Goal: Information Seeking & Learning: Learn about a topic

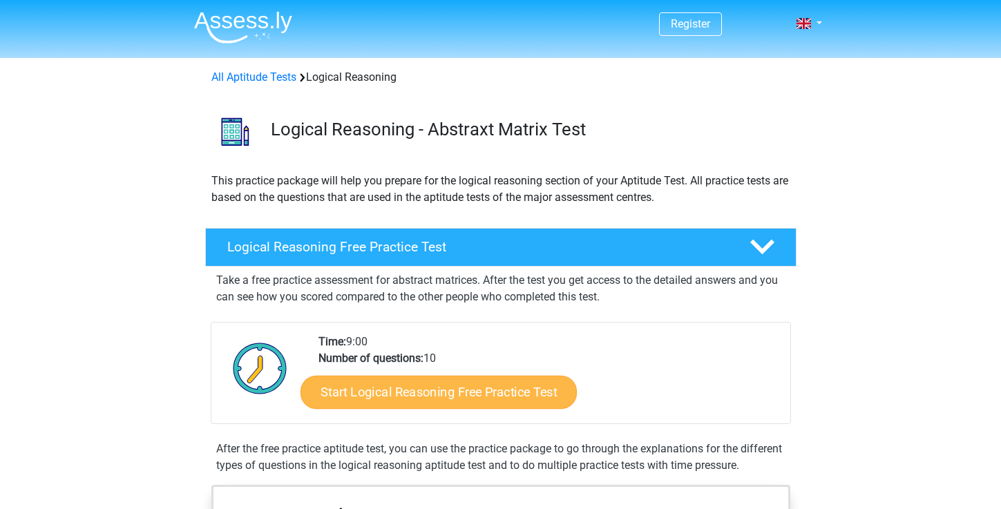
click at [390, 397] on link "Start Logical Reasoning Free Practice Test" at bounding box center [438, 391] width 276 height 33
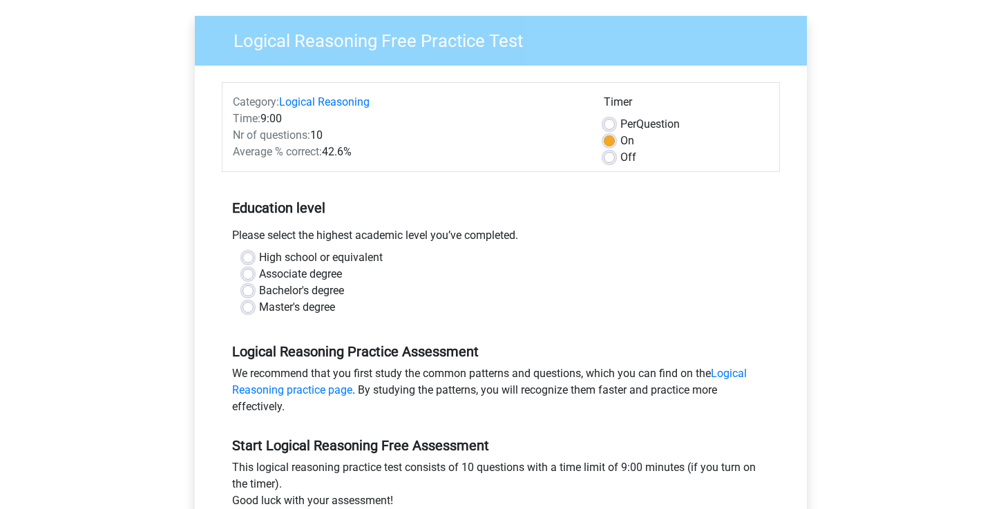
scroll to position [101, 0]
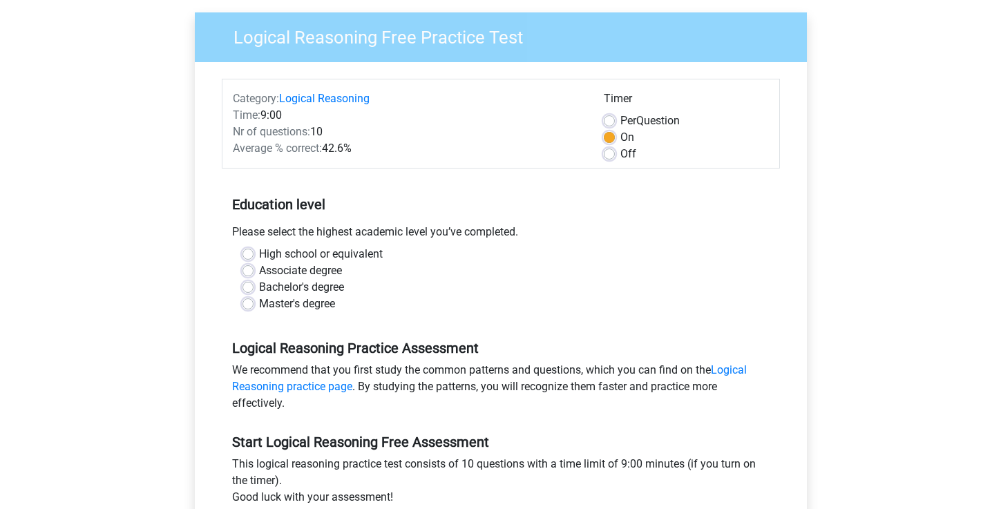
click at [254, 251] on div "High school or equivalent" at bounding box center [500, 254] width 517 height 17
click at [259, 252] on label "High school or equivalent" at bounding box center [321, 254] width 124 height 17
click at [249, 252] on input "High school or equivalent" at bounding box center [247, 253] width 11 height 14
radio input "true"
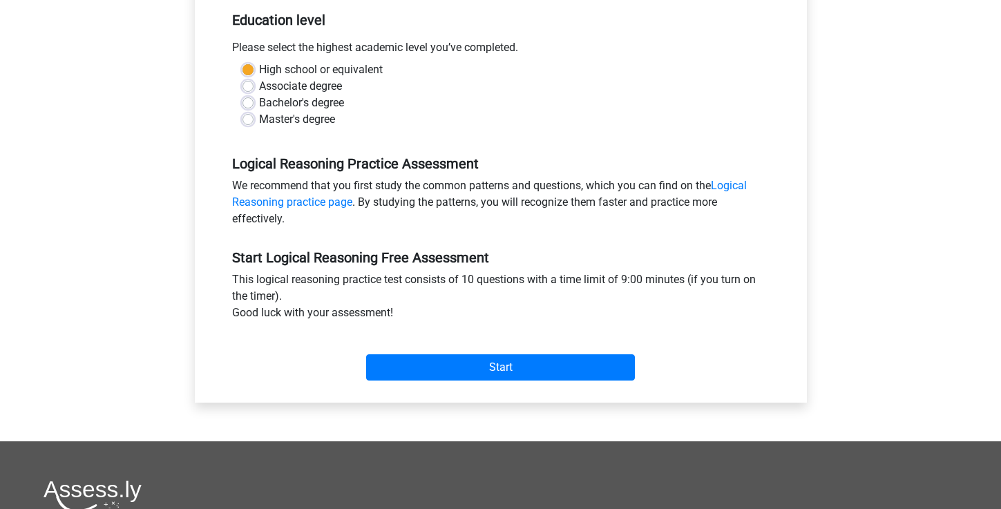
scroll to position [378, 0]
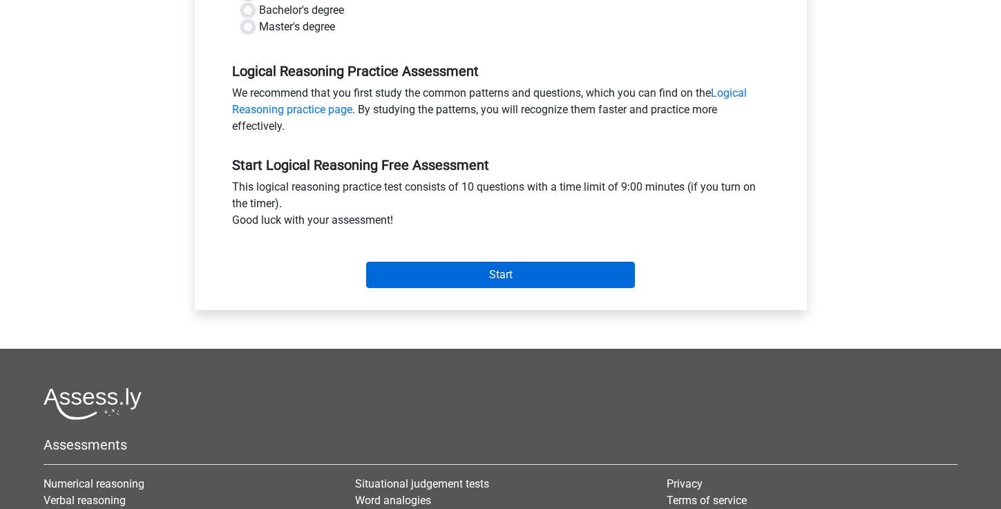
click at [423, 278] on input "Start" at bounding box center [500, 275] width 269 height 26
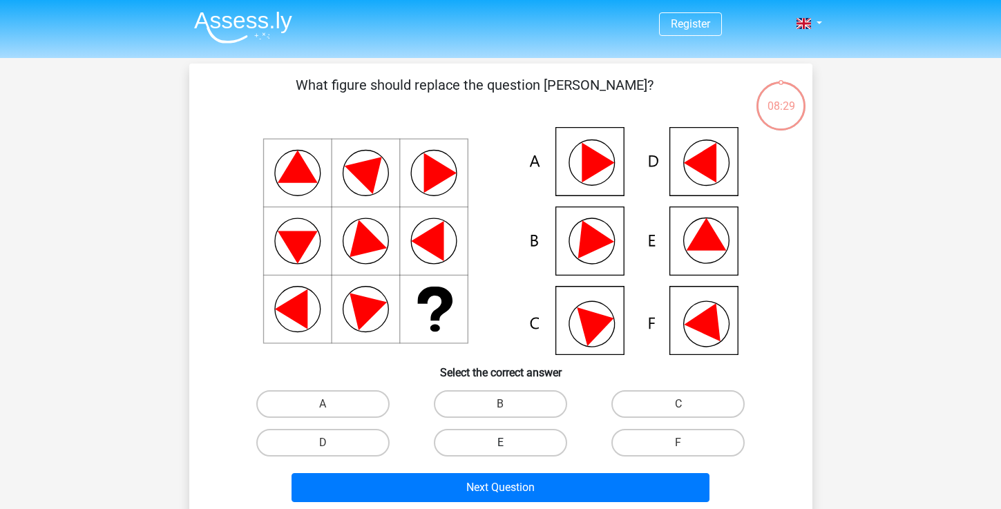
click at [497, 445] on label "E" at bounding box center [500, 443] width 133 height 28
click at [500, 445] on input "E" at bounding box center [504, 447] width 9 height 9
radio input "true"
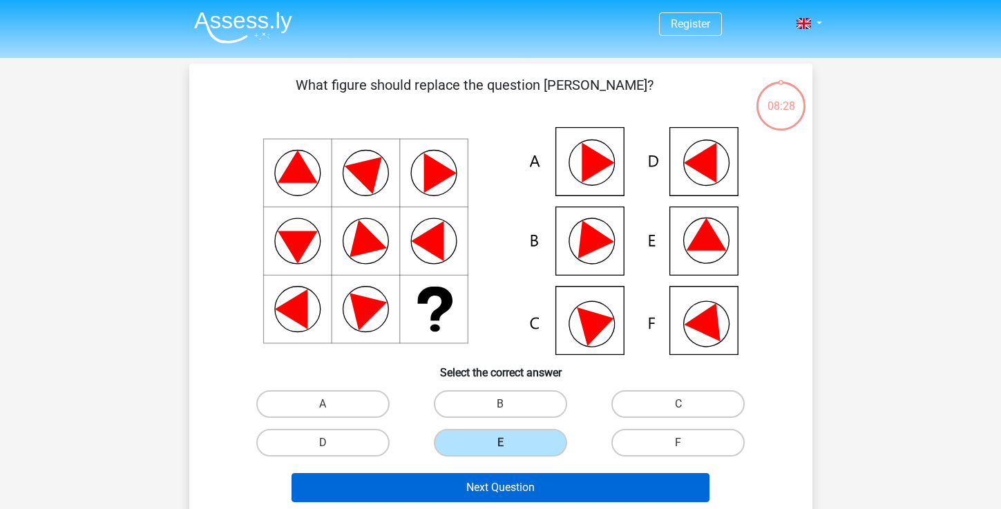
click at [504, 485] on button "Next Question" at bounding box center [501, 487] width 418 height 29
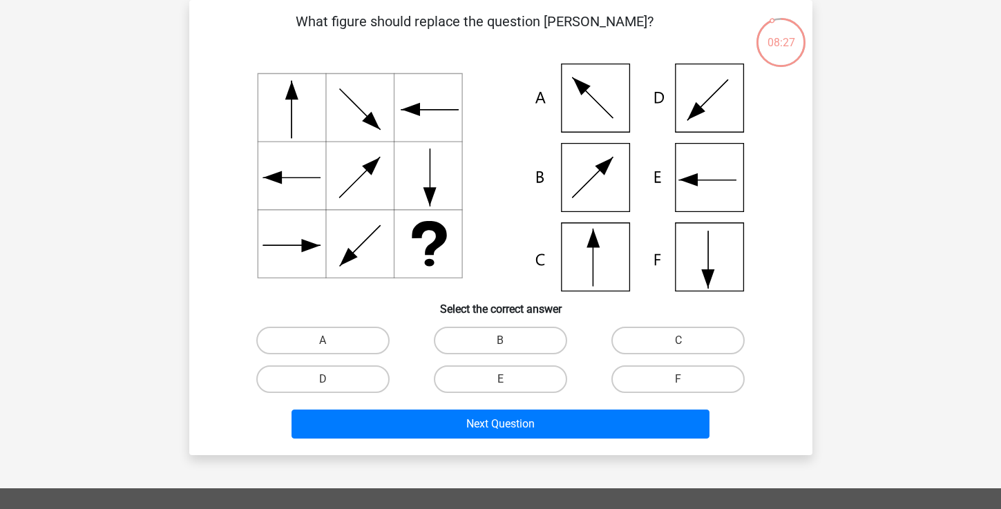
scroll to position [47, 0]
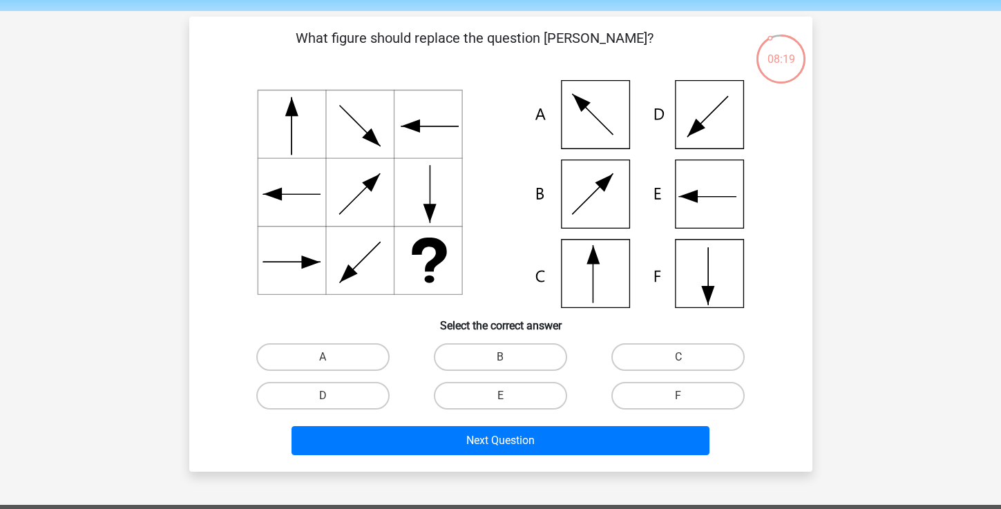
click at [582, 262] on icon at bounding box center [500, 194] width 557 height 228
click at [641, 352] on label "C" at bounding box center [677, 357] width 133 height 28
click at [678, 357] on input "C" at bounding box center [682, 361] width 9 height 9
radio input "true"
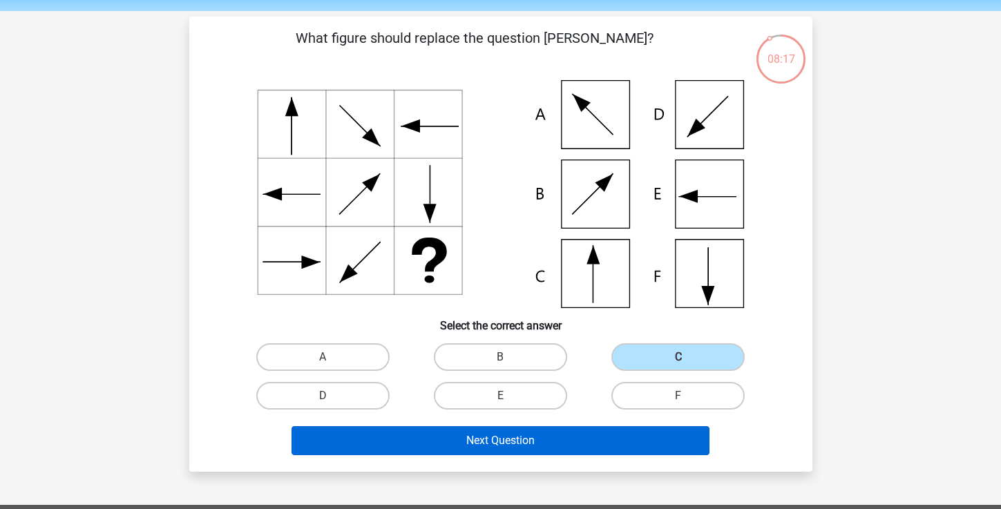
click at [572, 446] on button "Next Question" at bounding box center [501, 440] width 418 height 29
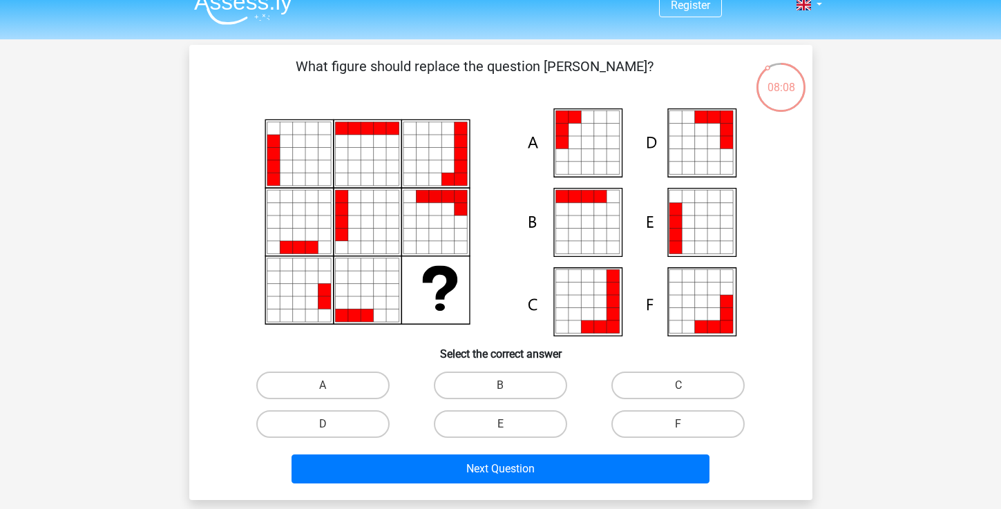
scroll to position [18, 0]
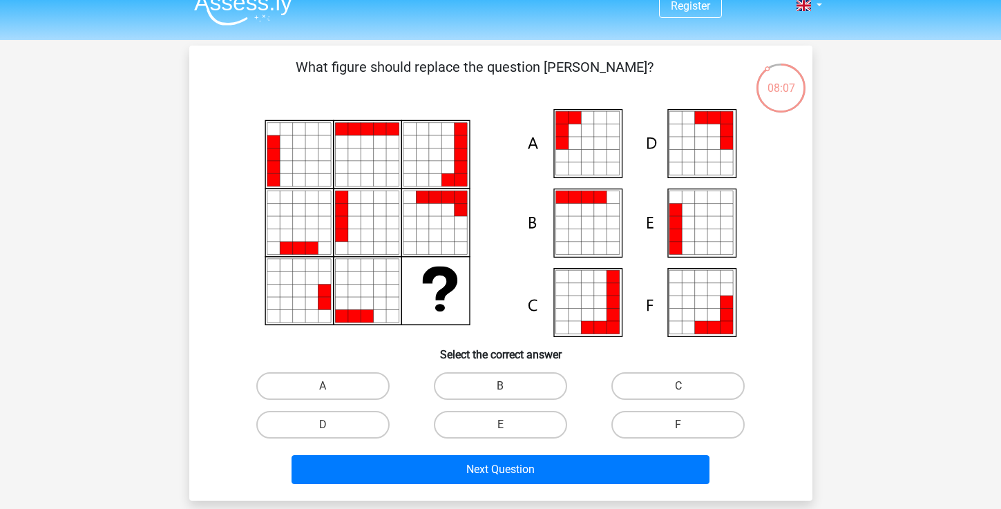
click at [589, 225] on icon at bounding box center [587, 222] width 12 height 12
click at [499, 371] on div "B" at bounding box center [501, 386] width 178 height 39
click at [506, 381] on label "B" at bounding box center [500, 386] width 133 height 28
click at [506, 386] on input "B" at bounding box center [504, 390] width 9 height 9
radio input "true"
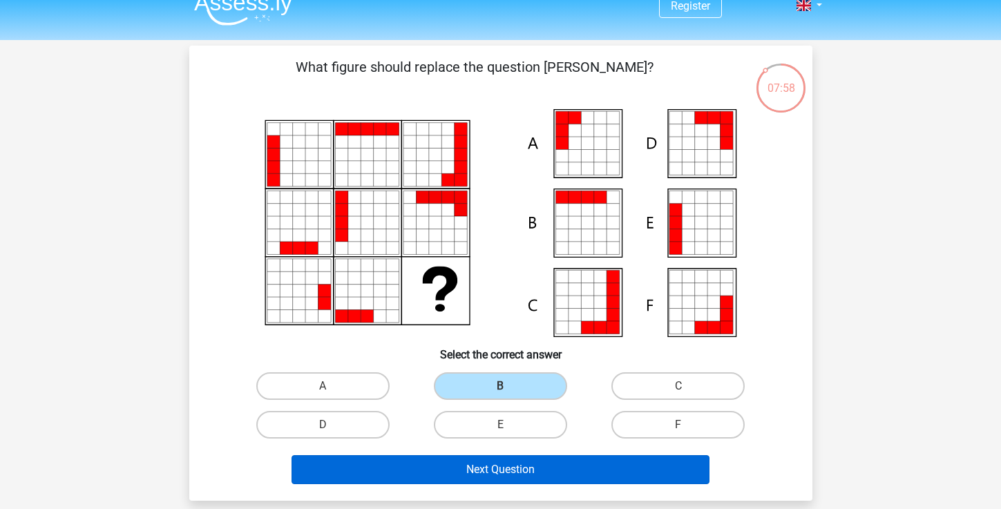
click at [491, 480] on button "Next Question" at bounding box center [501, 469] width 418 height 29
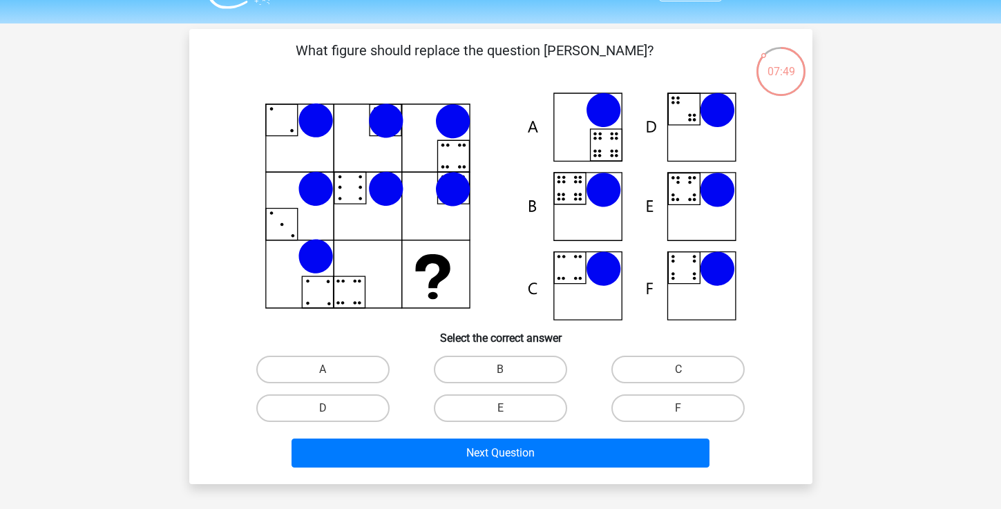
scroll to position [31, 0]
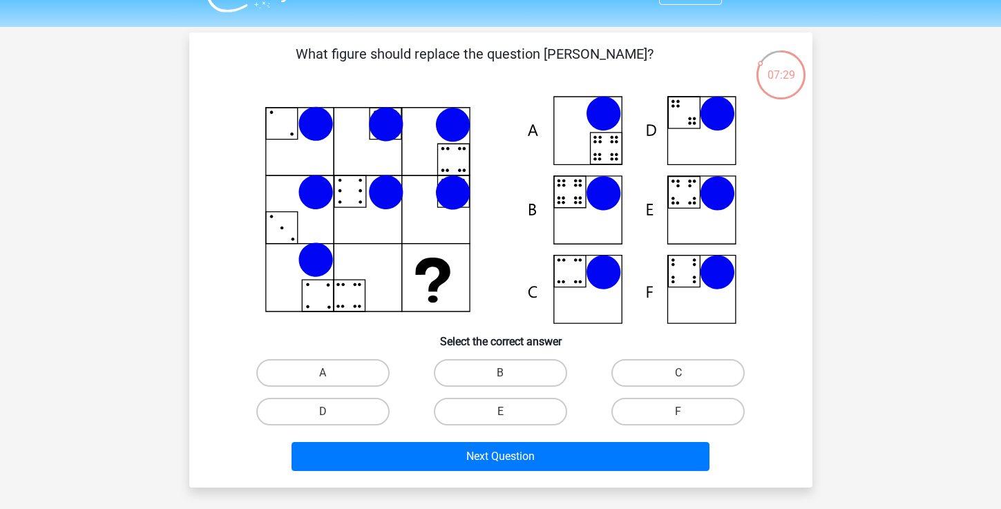
click at [697, 220] on icon at bounding box center [500, 210] width 557 height 228
click at [504, 414] on input "E" at bounding box center [504, 416] width 9 height 9
radio input "true"
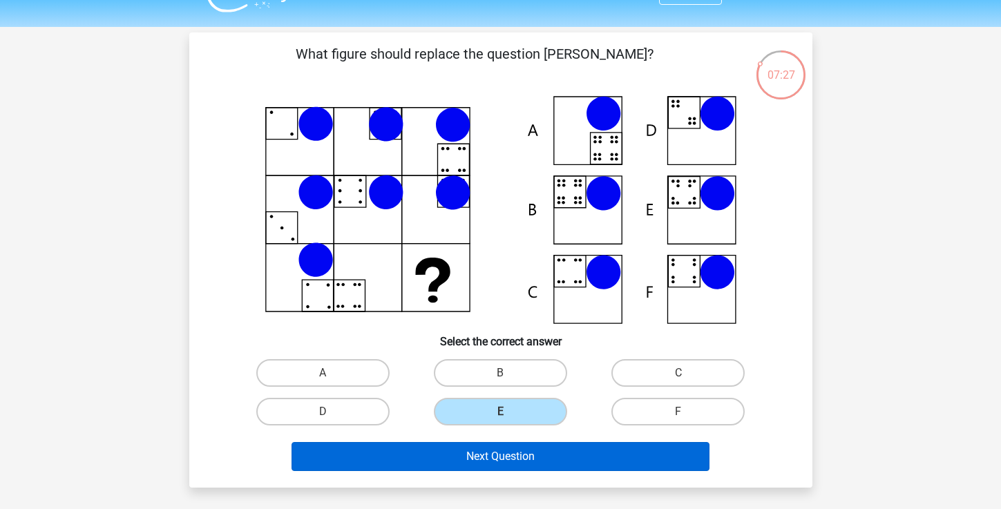
click at [516, 458] on button "Next Question" at bounding box center [501, 456] width 418 height 29
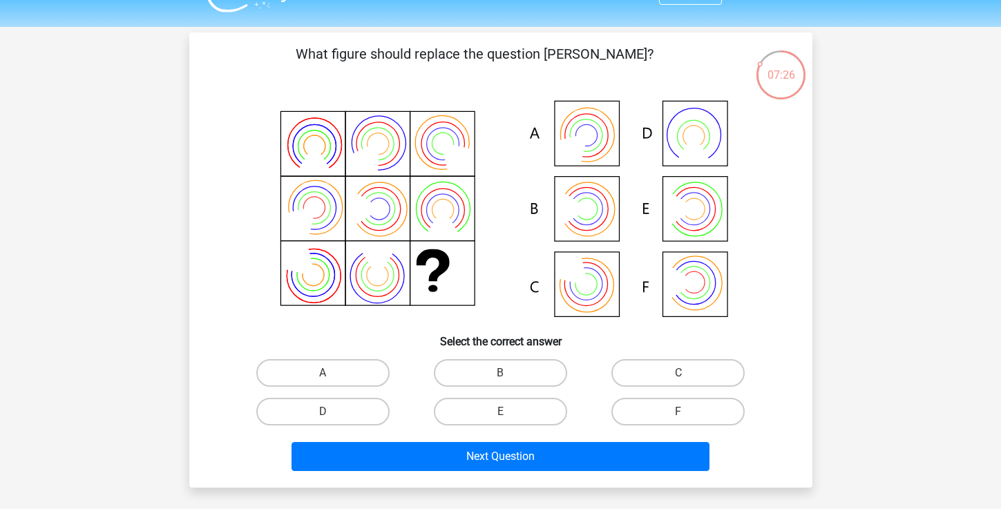
scroll to position [64, 0]
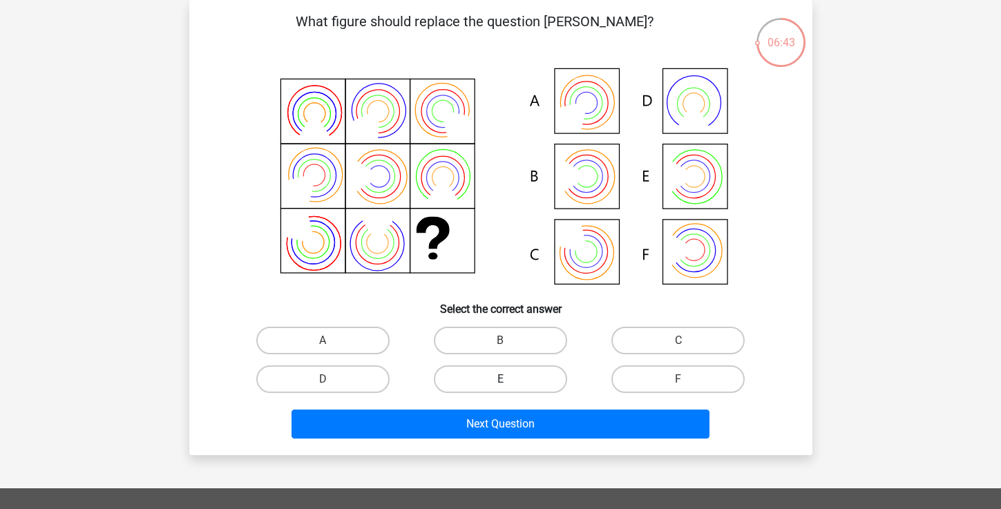
click at [535, 381] on label "E" at bounding box center [500, 379] width 133 height 28
click at [509, 381] on input "E" at bounding box center [504, 383] width 9 height 9
radio input "true"
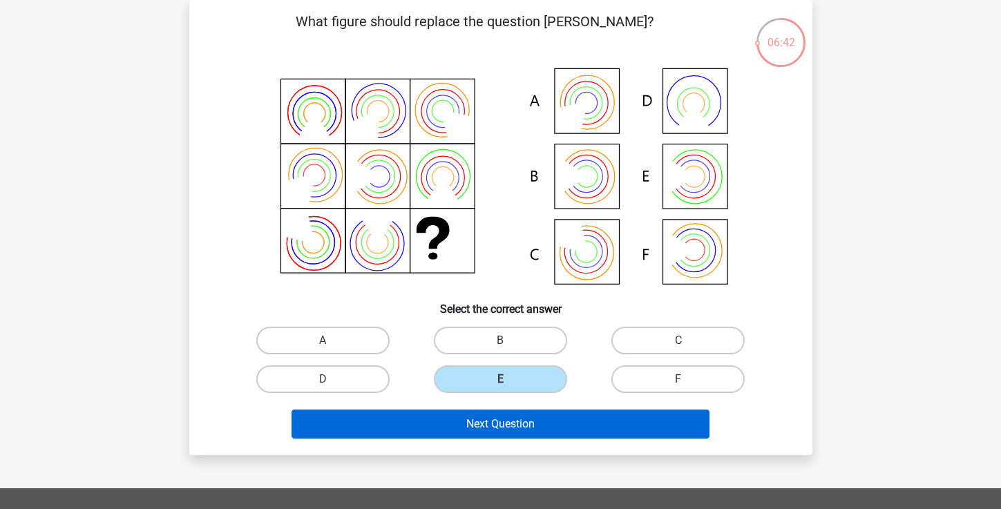
click at [535, 425] on button "Next Question" at bounding box center [501, 424] width 418 height 29
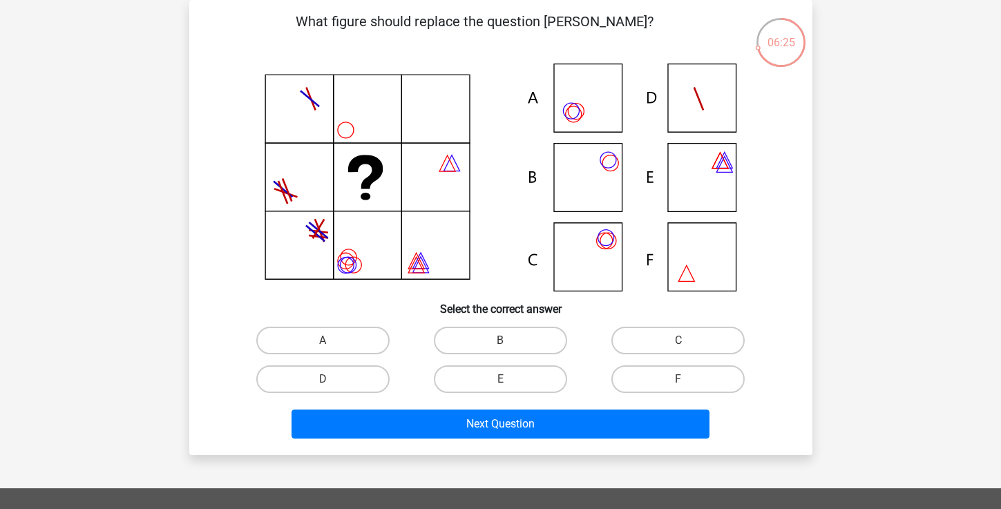
click at [589, 116] on icon at bounding box center [500, 178] width 557 height 228
click at [307, 334] on label "A" at bounding box center [322, 341] width 133 height 28
click at [323, 341] on input "A" at bounding box center [327, 345] width 9 height 9
radio input "true"
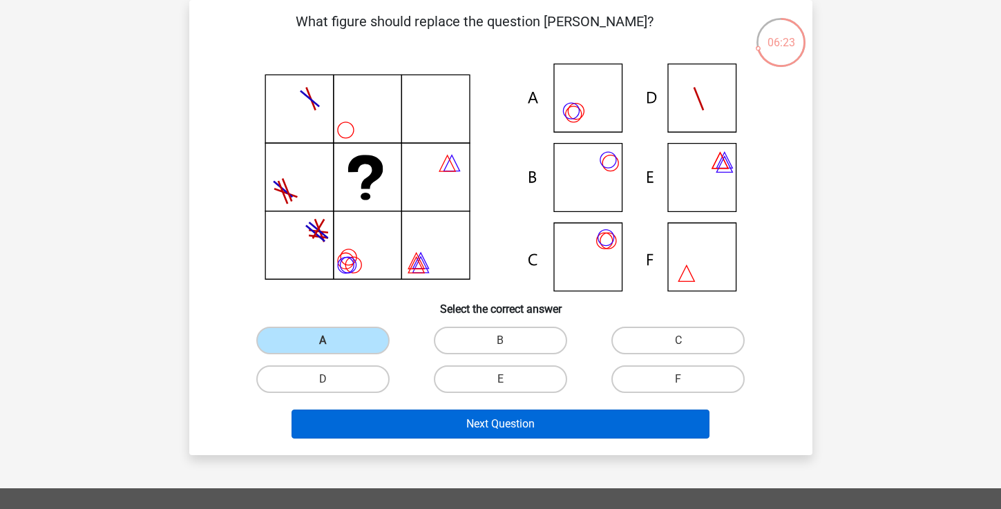
click at [428, 418] on button "Next Question" at bounding box center [501, 424] width 418 height 29
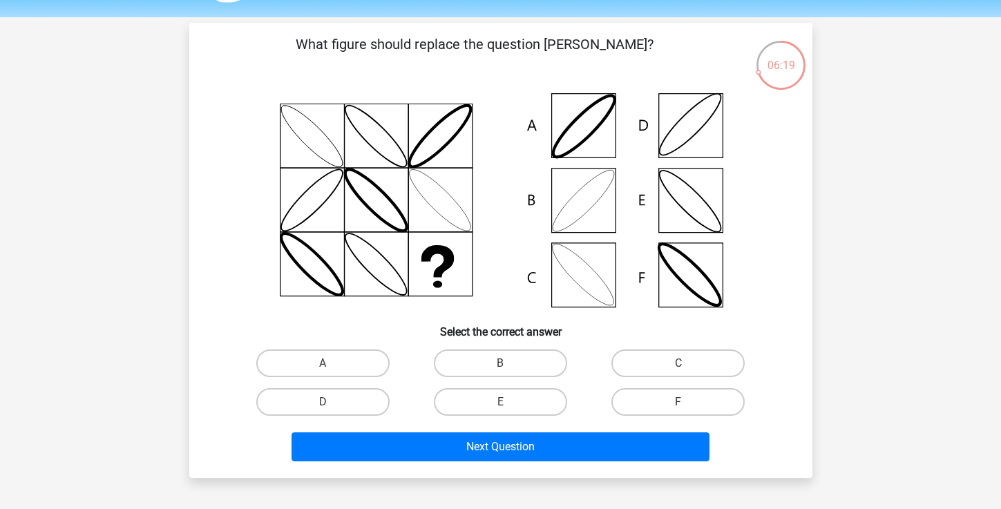
scroll to position [43, 0]
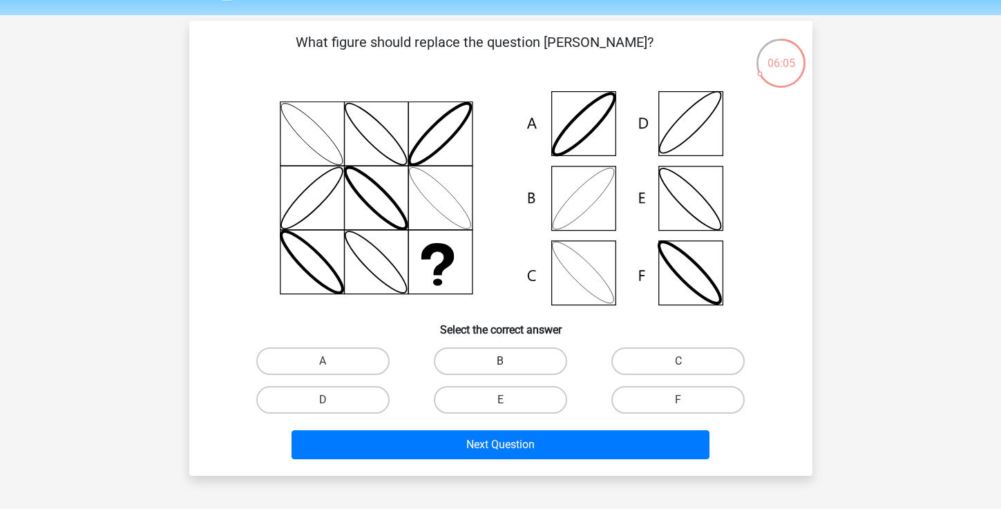
click at [470, 359] on label "B" at bounding box center [500, 361] width 133 height 28
click at [500, 361] on input "B" at bounding box center [504, 365] width 9 height 9
radio input "true"
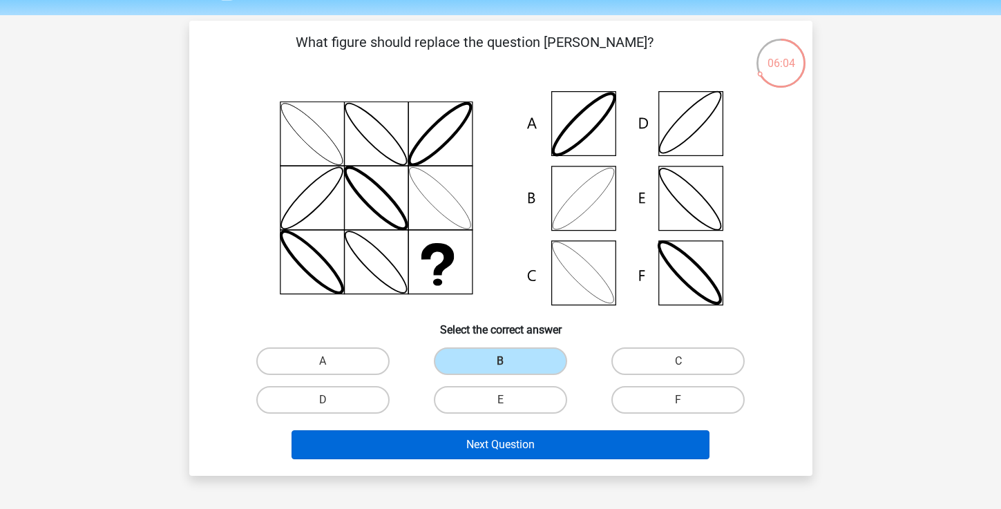
click at [482, 446] on button "Next Question" at bounding box center [501, 444] width 418 height 29
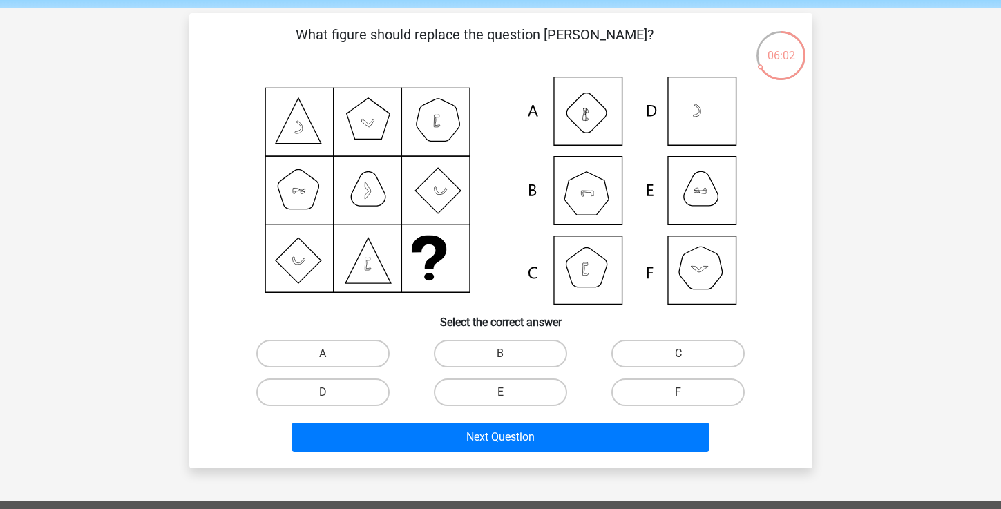
scroll to position [48, 0]
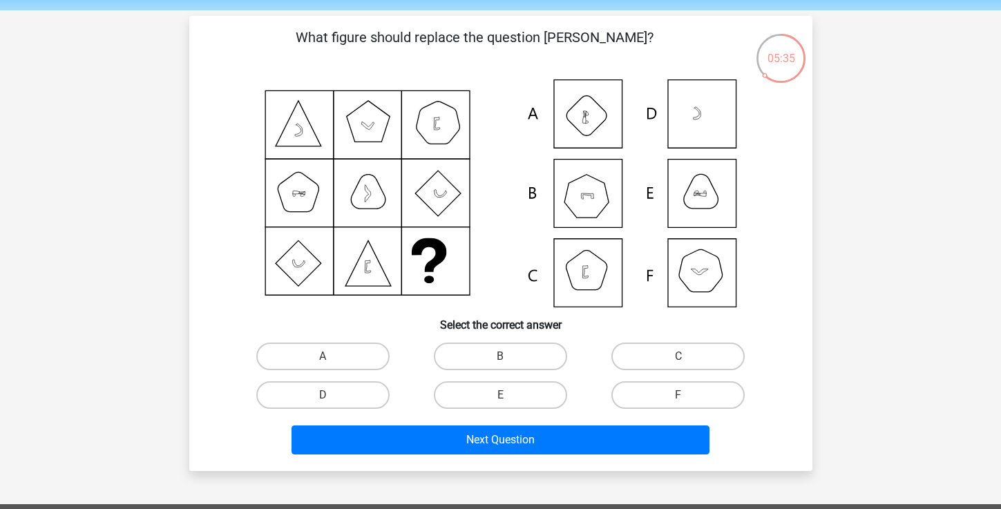
click at [681, 219] on icon at bounding box center [500, 193] width 557 height 228
click at [505, 392] on label "E" at bounding box center [500, 395] width 133 height 28
click at [505, 395] on input "E" at bounding box center [504, 399] width 9 height 9
radio input "true"
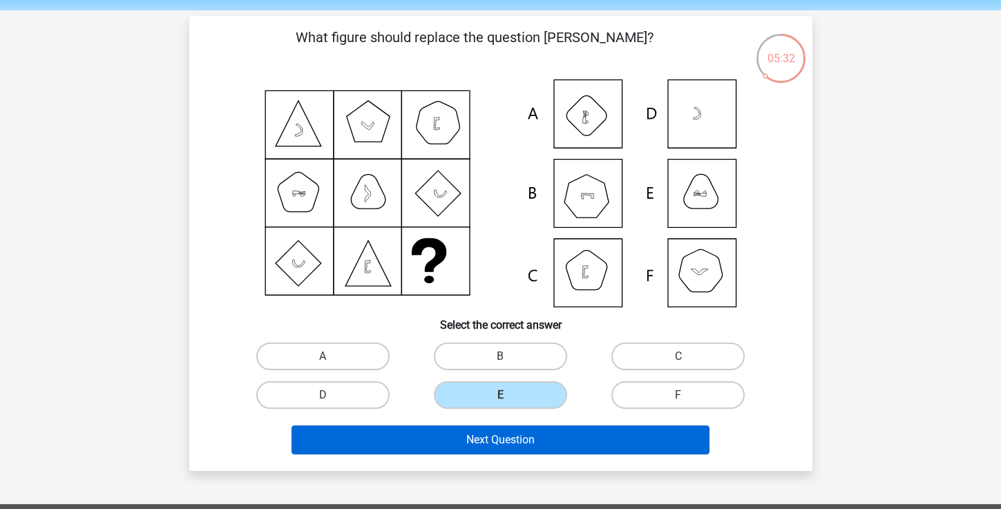
click at [510, 433] on button "Next Question" at bounding box center [501, 440] width 418 height 29
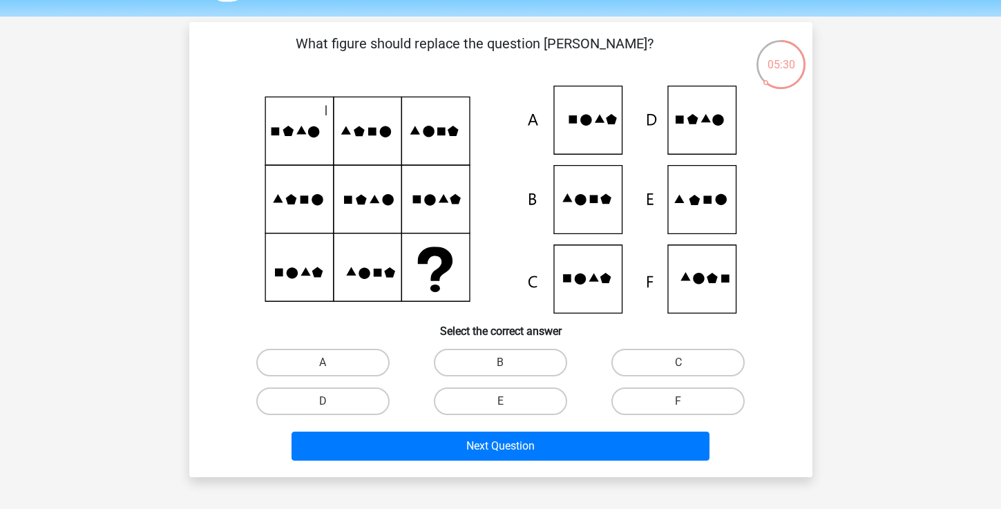
scroll to position [39, 0]
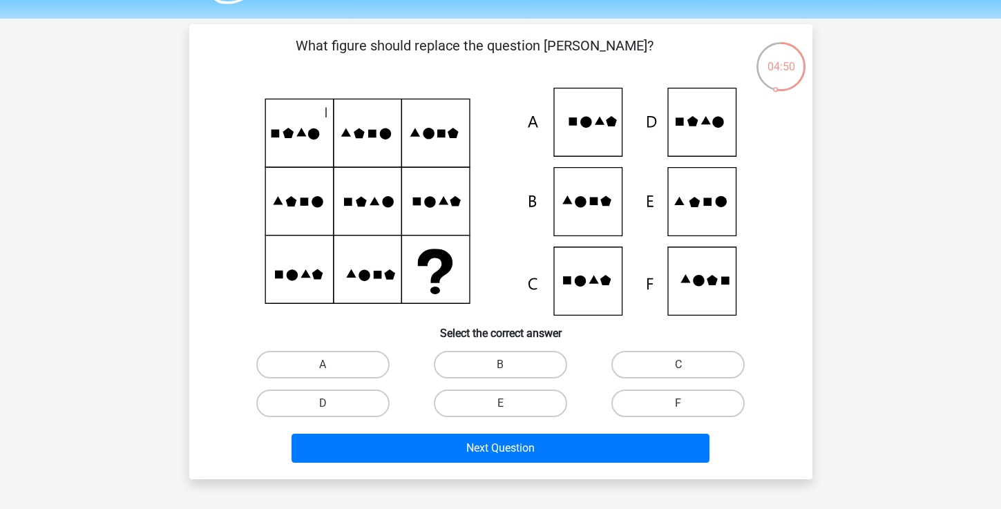
click at [691, 142] on icon at bounding box center [500, 202] width 557 height 228
click at [343, 410] on label "D" at bounding box center [322, 404] width 133 height 28
click at [332, 410] on input "D" at bounding box center [327, 407] width 9 height 9
radio input "true"
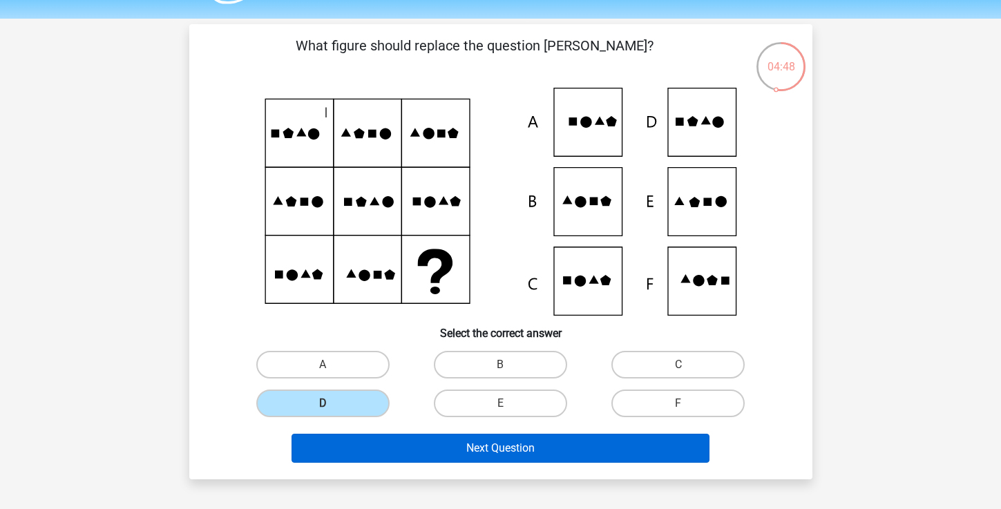
click at [415, 455] on button "Next Question" at bounding box center [501, 448] width 418 height 29
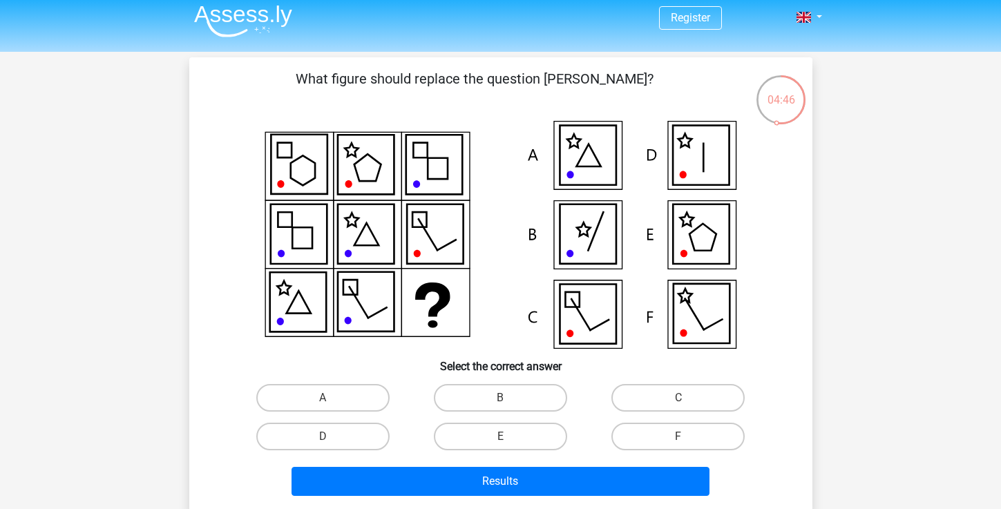
scroll to position [0, 0]
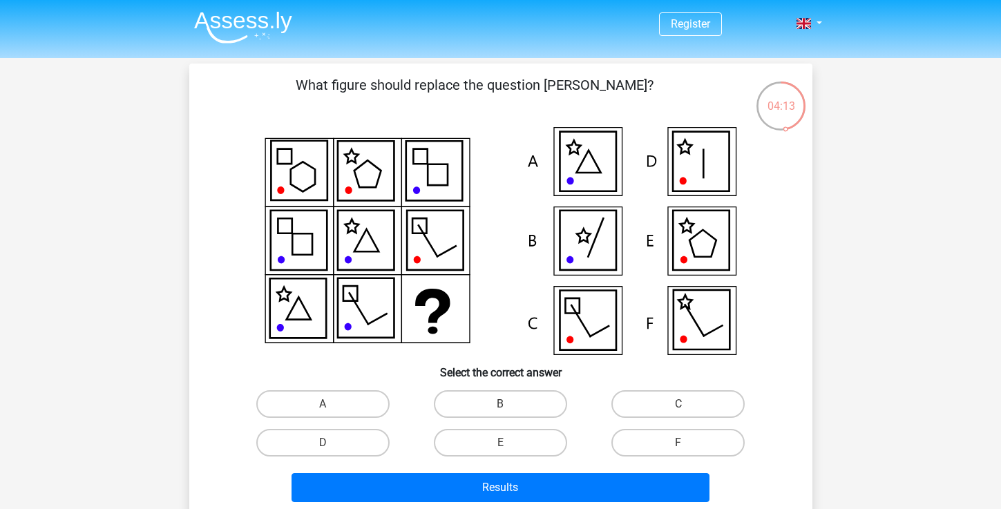
click at [673, 266] on icon at bounding box center [701, 240] width 56 height 59
click at [508, 439] on label "E" at bounding box center [500, 443] width 133 height 28
click at [508, 443] on input "E" at bounding box center [504, 447] width 9 height 9
radio input "true"
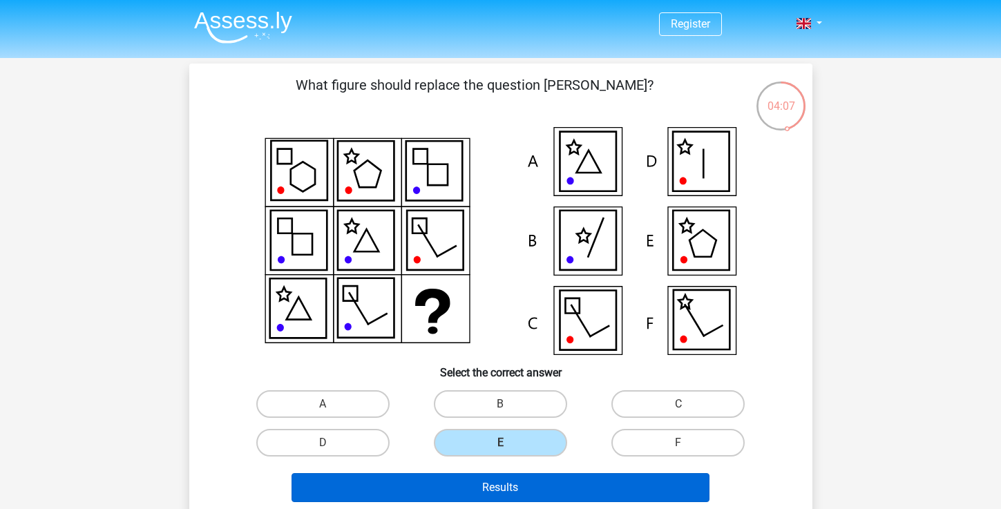
click at [535, 493] on button "Results" at bounding box center [501, 487] width 418 height 29
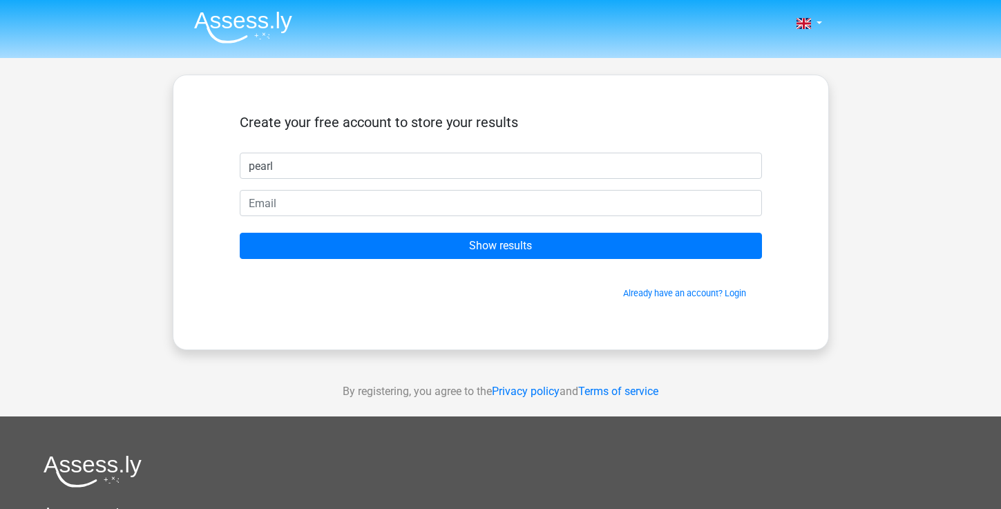
type input "pearl"
click at [327, 220] on form "Create your free account to store your results pearl Show results Already have …" at bounding box center [501, 207] width 522 height 186
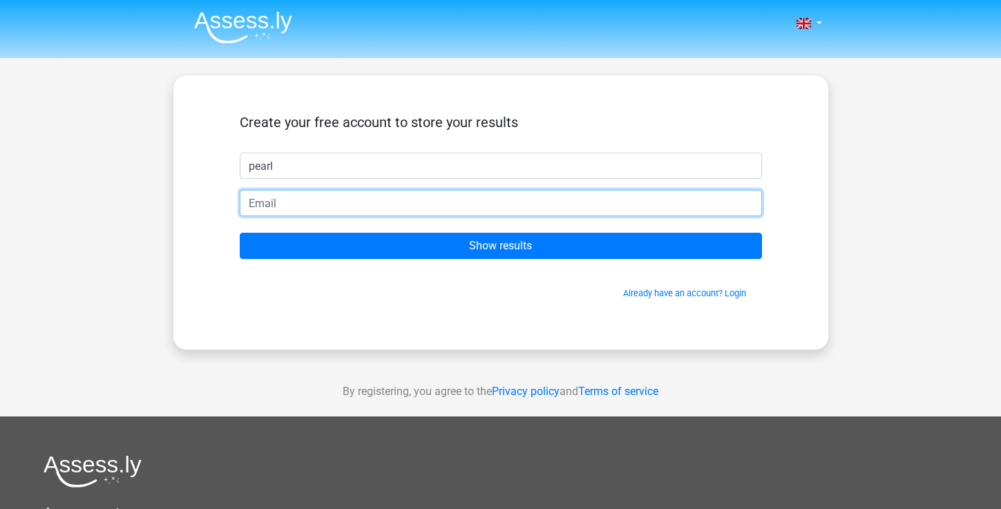
type input "s"
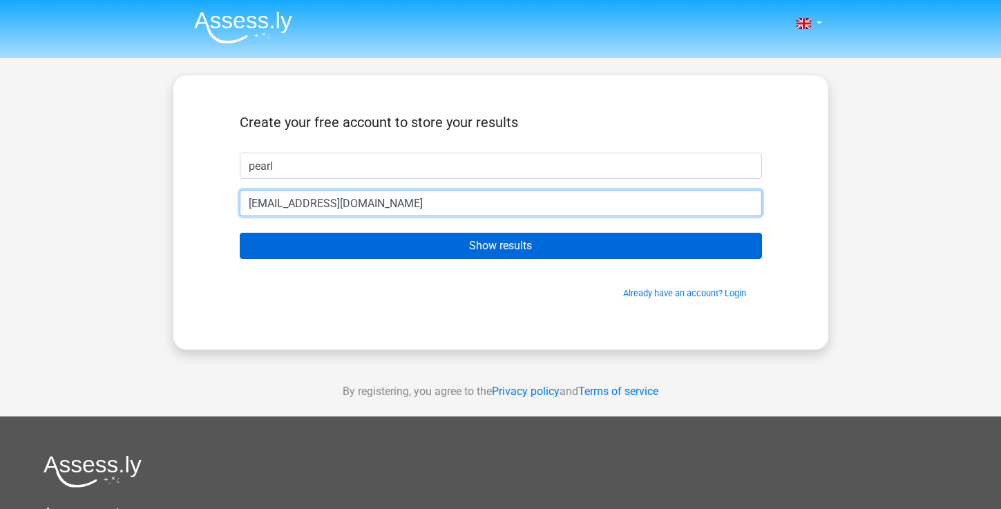
type input "Pearlschalet@icloud.com"
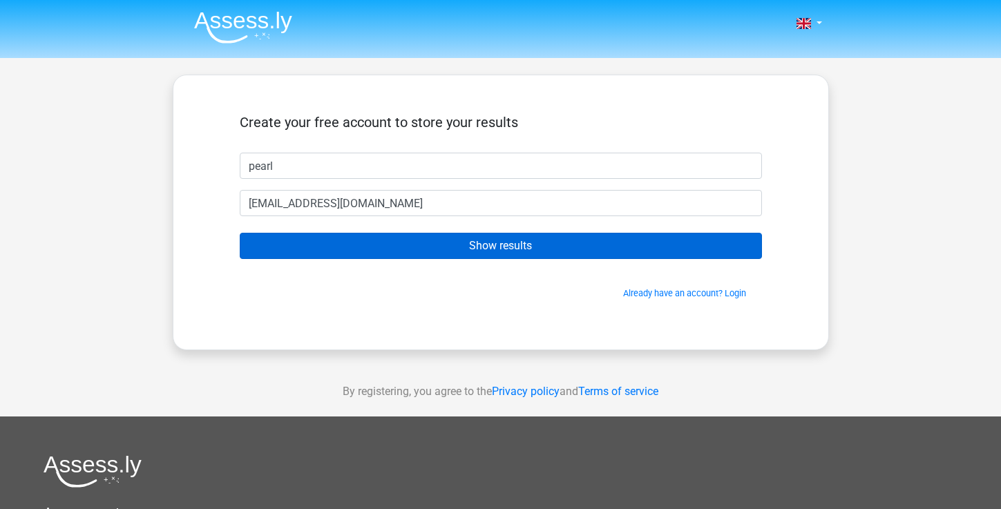
click at [365, 242] on input "Show results" at bounding box center [501, 246] width 522 height 26
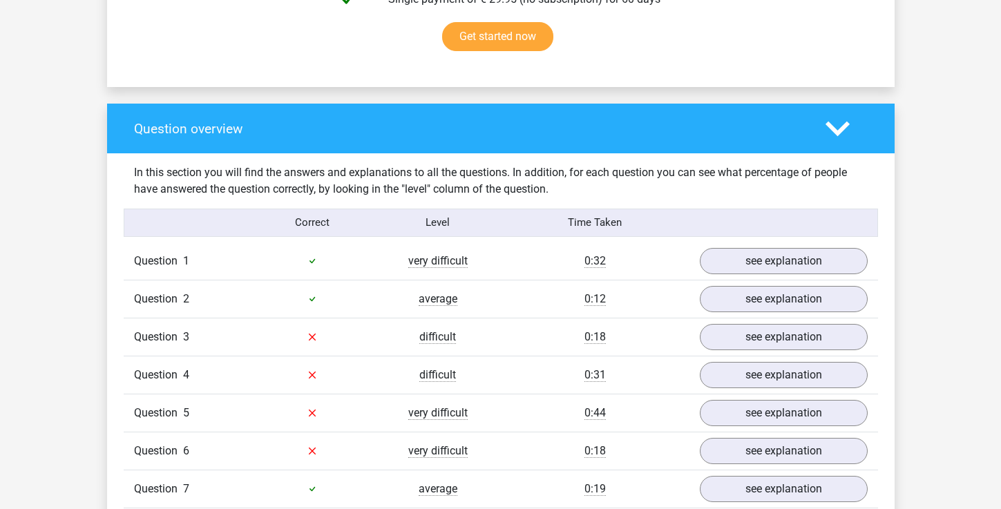
scroll to position [929, 0]
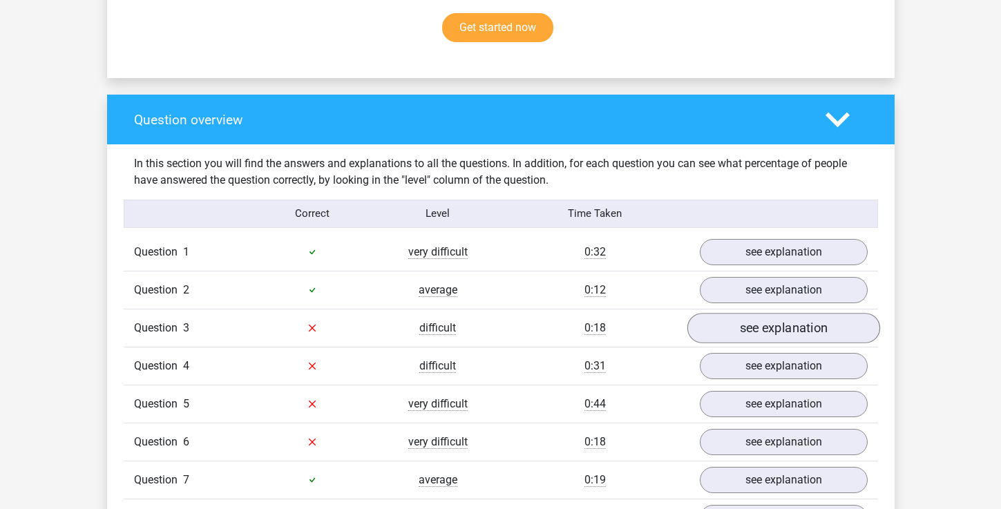
click at [808, 328] on link "see explanation" at bounding box center [783, 328] width 193 height 30
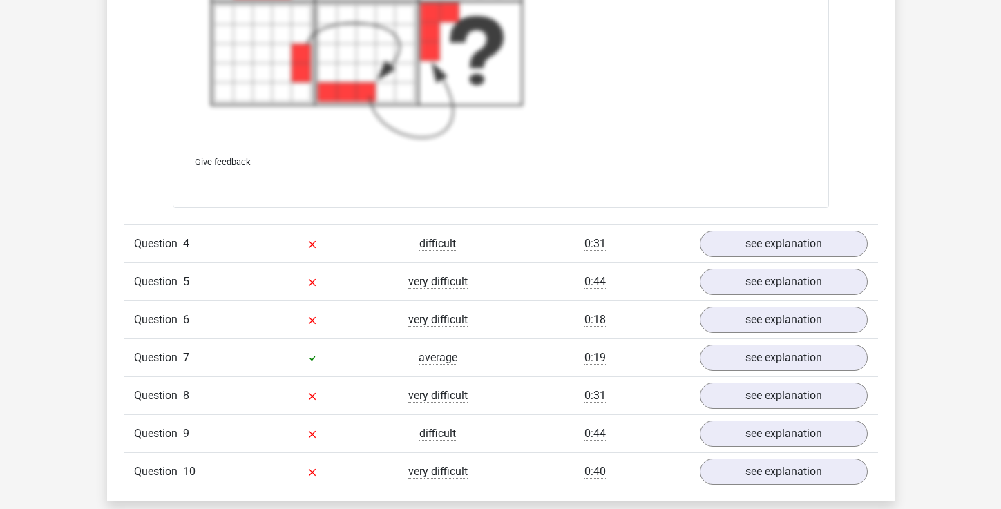
scroll to position [2029, 0]
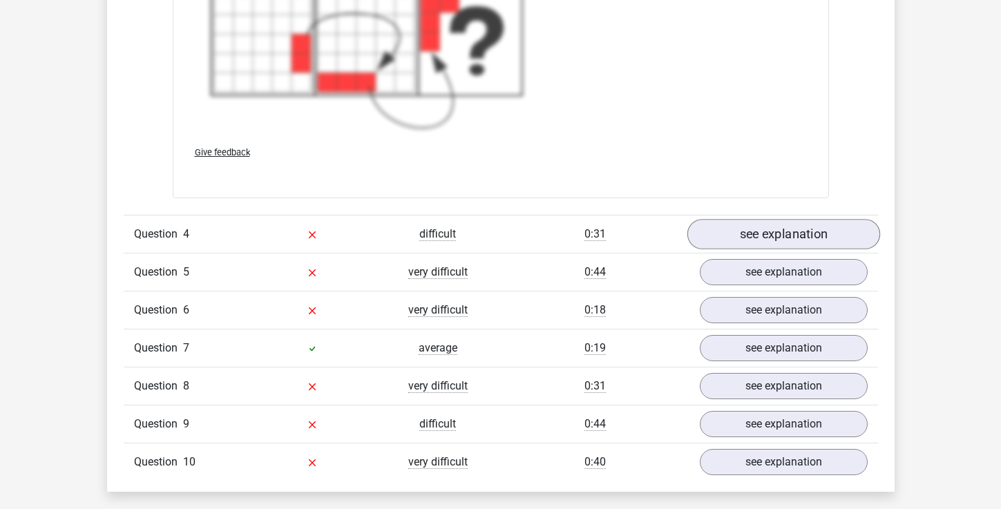
click at [752, 239] on link "see explanation" at bounding box center [783, 234] width 193 height 30
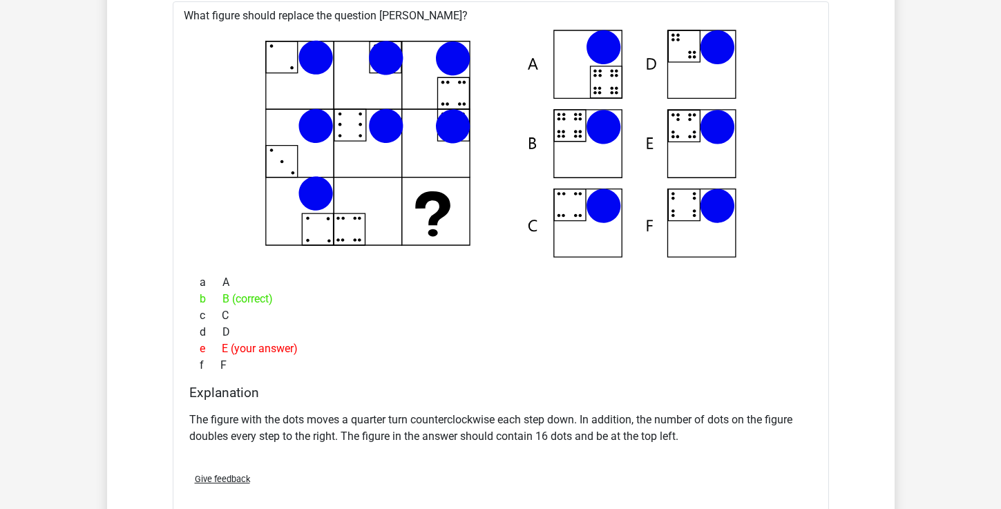
scroll to position [2295, 0]
